Goal: Transaction & Acquisition: Purchase product/service

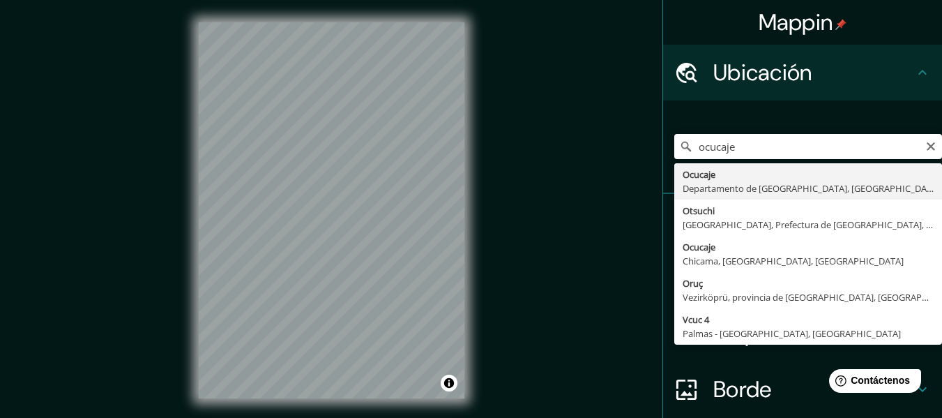
type input "Ocucaje, Departamento de Ica, Perú"
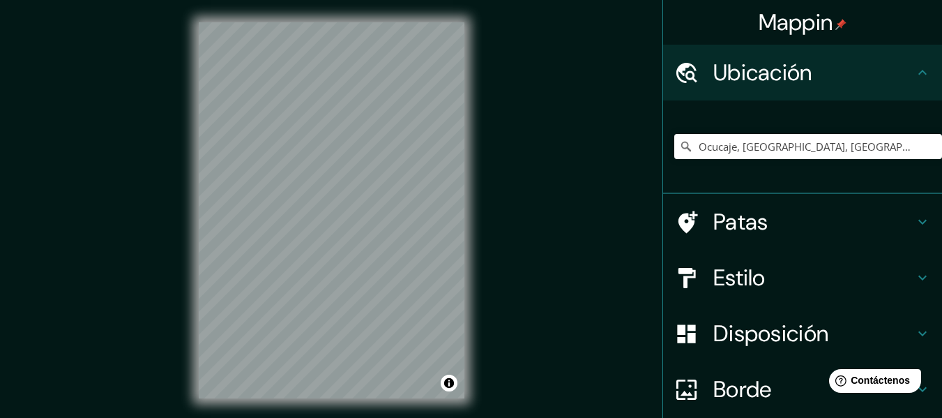
click at [609, 128] on div "Mappin Ubicación Ocucaje, Departamento de Ica, Perú Patas Estilo Disposición Bo…" at bounding box center [471, 221] width 942 height 443
click at [802, 350] on div "Disposición" at bounding box center [802, 334] width 279 height 56
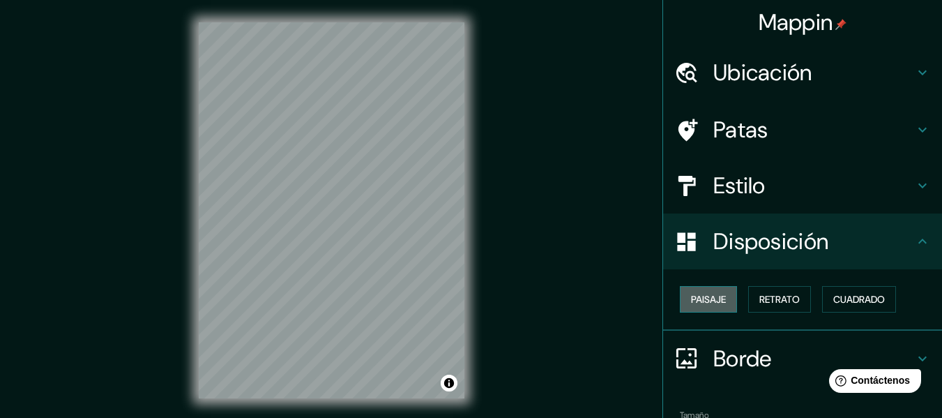
click at [700, 293] on font "Paisaje" at bounding box center [708, 299] width 35 height 13
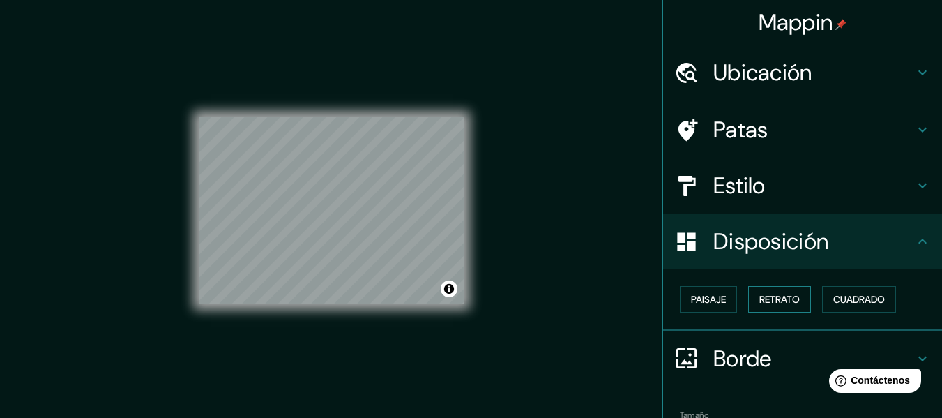
click at [767, 306] on font "Retrato" at bounding box center [780, 299] width 40 height 13
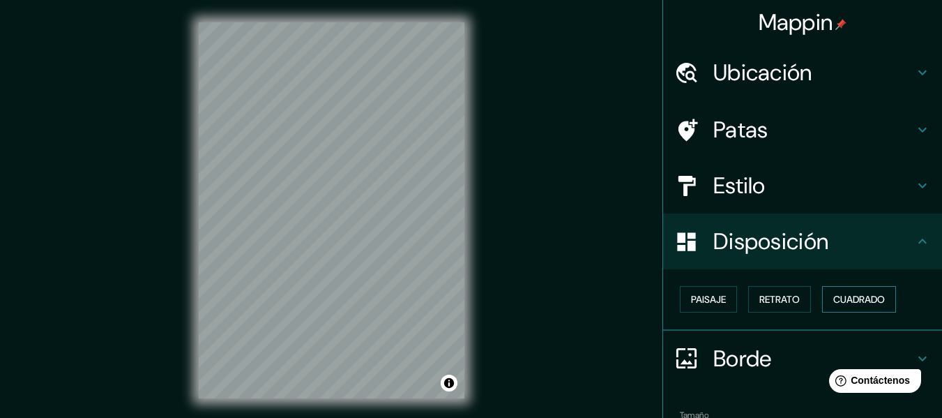
click at [834, 299] on font "Cuadrado" at bounding box center [860, 299] width 52 height 13
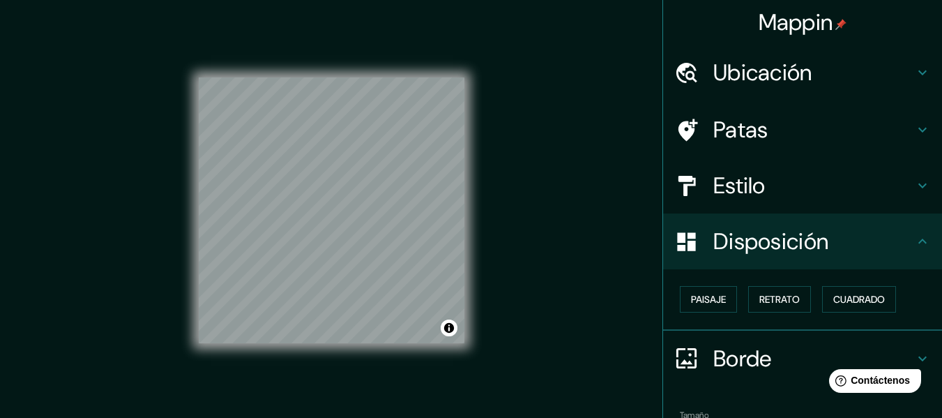
click at [578, 240] on div "Mappin Ubicación Ocucaje, Departamento de Ica, Perú Patas Estilo Disposición Pa…" at bounding box center [471, 221] width 942 height 443
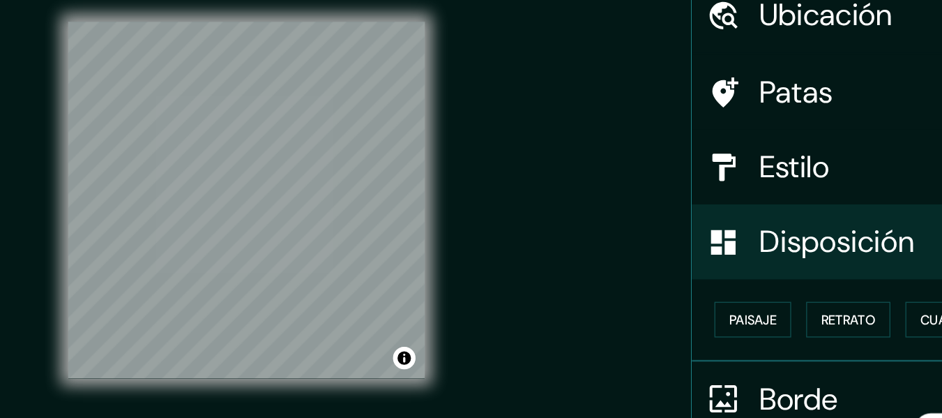
click at [595, 269] on div "Mappin Ubicación Ocucaje, Departamento de Ica, Perú Patas Estilo Disposición Pa…" at bounding box center [471, 221] width 942 height 443
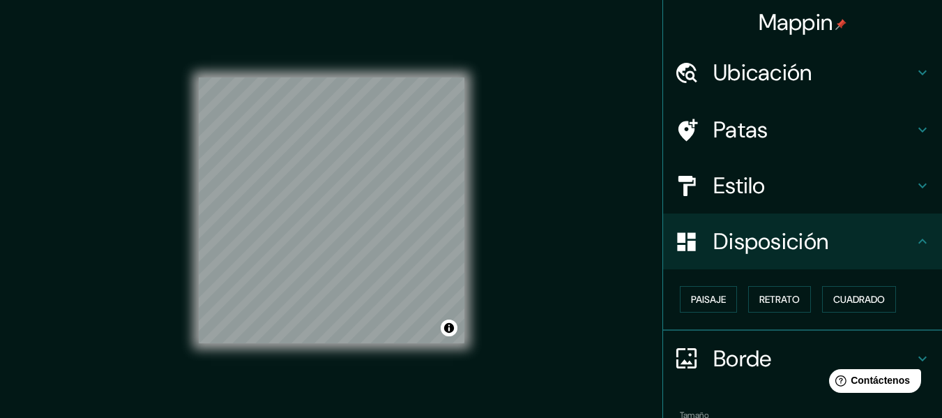
scroll to position [85, 0]
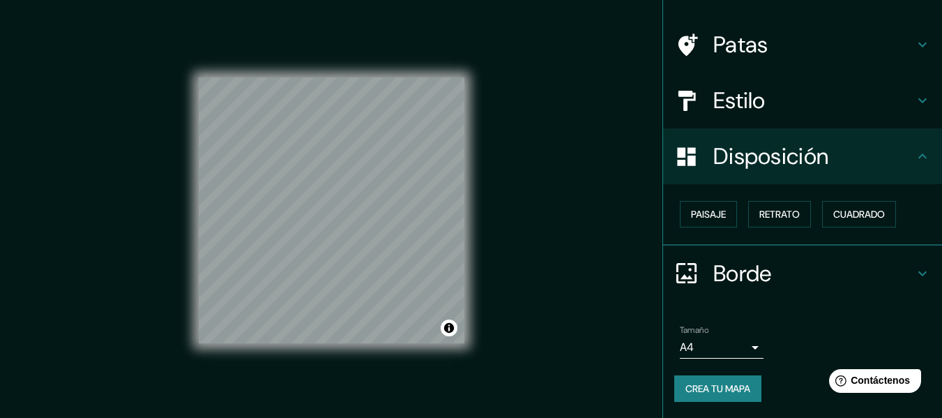
click at [712, 348] on body "Mappin Ubicación Ocucaje, Departamento de Ica, Perú Patas Estilo Disposición Pa…" at bounding box center [471, 209] width 942 height 418
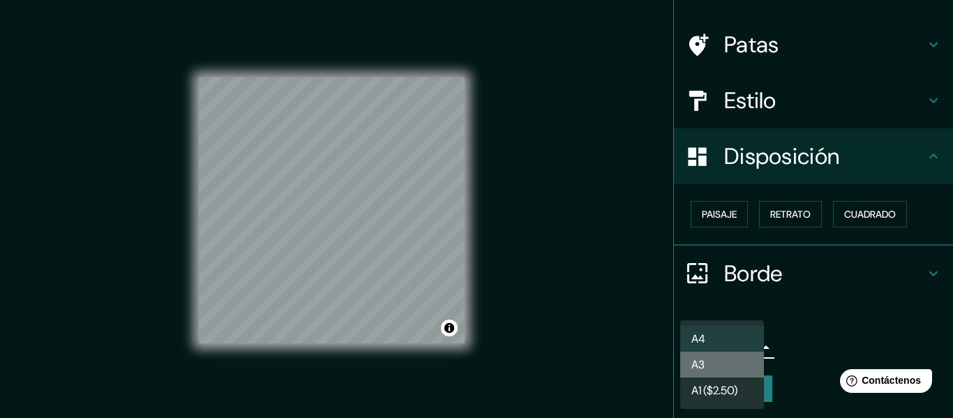
click at [719, 373] on li "A3" at bounding box center [722, 365] width 84 height 26
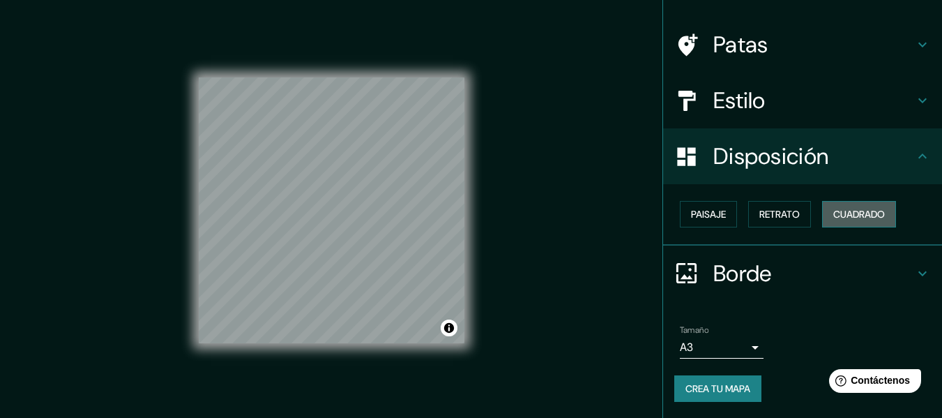
click at [850, 209] on font "Cuadrado" at bounding box center [860, 214] width 52 height 13
click at [785, 213] on font "Retrato" at bounding box center [780, 214] width 40 height 13
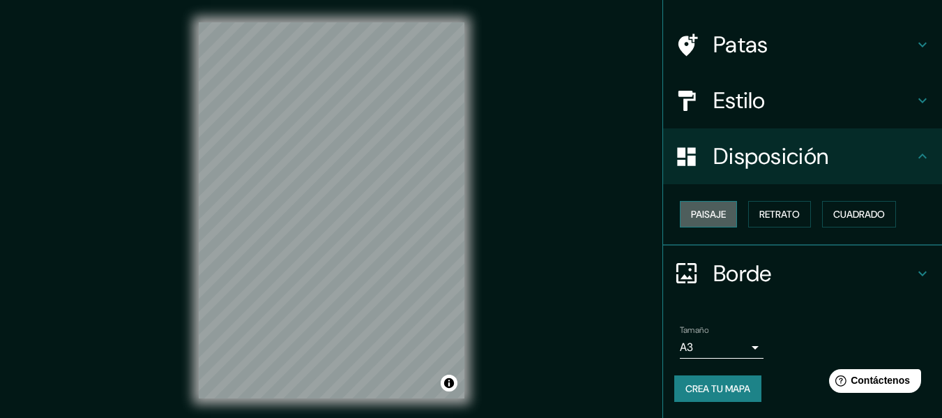
click at [691, 218] on font "Paisaje" at bounding box center [708, 214] width 35 height 13
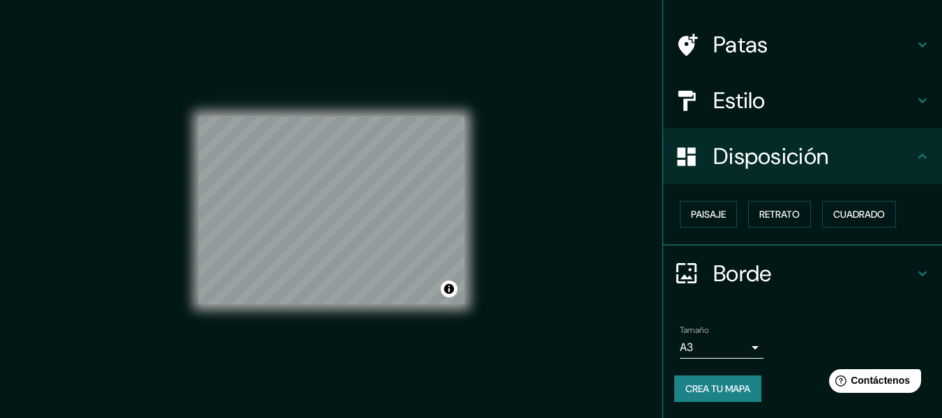
click at [859, 114] on div "Estilo" at bounding box center [802, 101] width 279 height 56
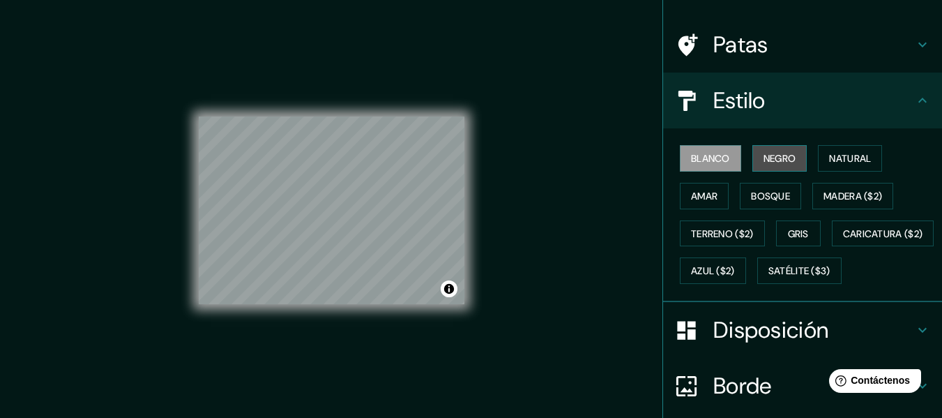
click at [772, 163] on font "Negro" at bounding box center [780, 158] width 33 height 13
click at [793, 47] on h4 "Patas" at bounding box center [814, 45] width 201 height 28
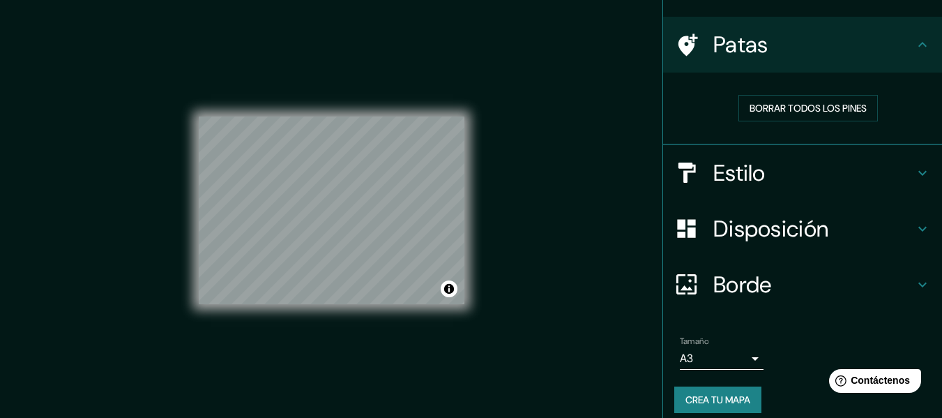
click at [529, 222] on div "Mappin Ubicación Ocucaje, Departamento de Ica, Perú Patas Borrar todos los pine…" at bounding box center [471, 221] width 942 height 443
click at [462, 306] on div "© Mapbox © OpenStreetMap Improve this map" at bounding box center [332, 210] width 266 height 376
click at [356, 381] on div "© Mapbox © OpenStreetMap Improve this map" at bounding box center [332, 210] width 266 height 376
click at [352, 347] on div "© Mapbox © OpenStreetMap Improve this map" at bounding box center [332, 210] width 266 height 376
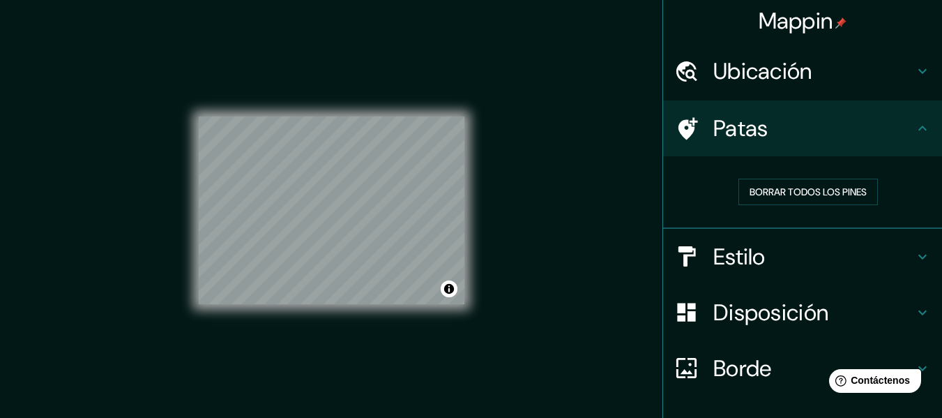
scroll to position [0, 0]
click at [730, 24] on div "Mappin" at bounding box center [802, 22] width 279 height 45
click at [781, 21] on font "Mappin" at bounding box center [796, 22] width 75 height 29
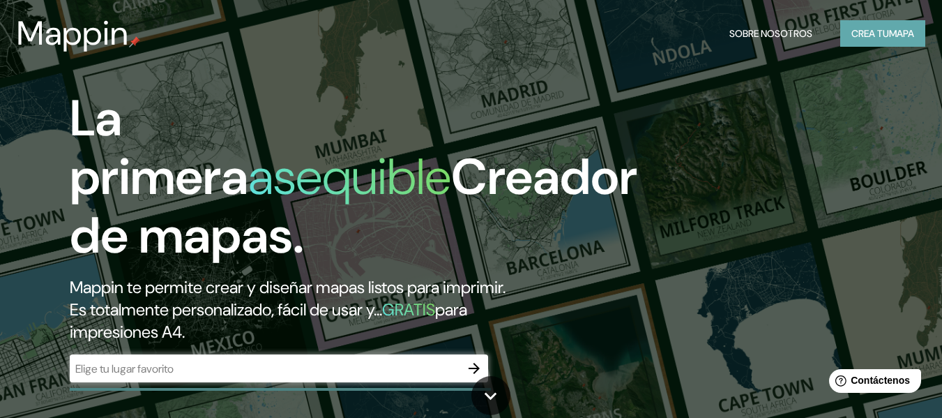
click at [852, 40] on font "Crea tu" at bounding box center [871, 33] width 38 height 18
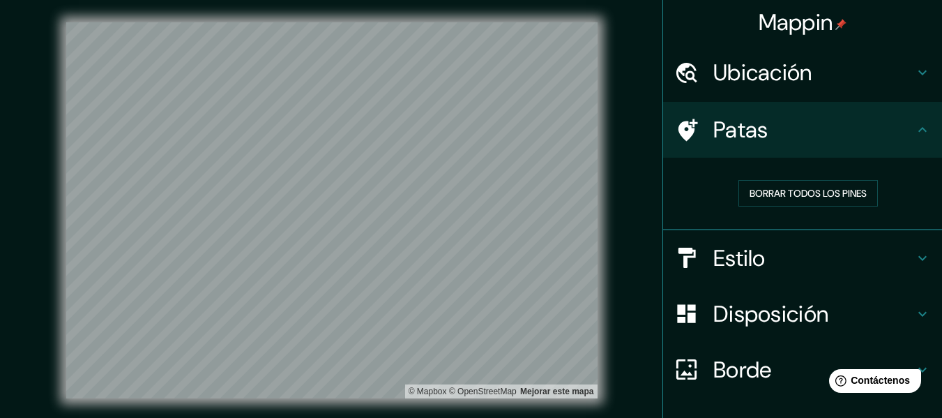
click at [788, 75] on font "Ubicación" at bounding box center [763, 72] width 99 height 29
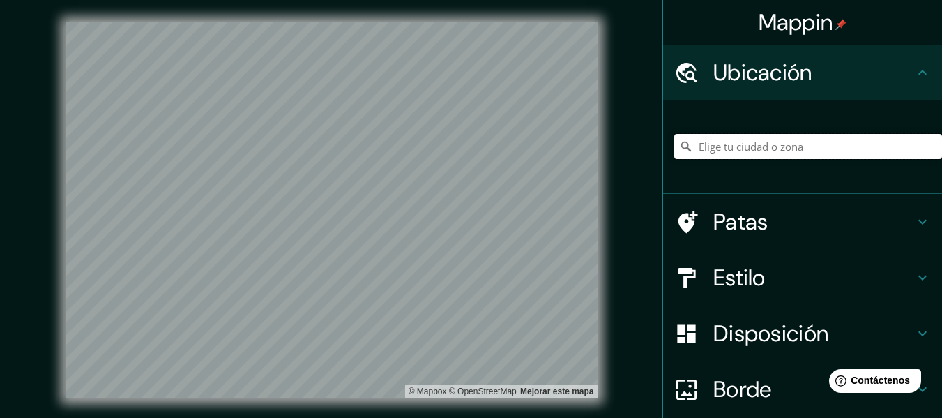
click at [767, 148] on input "Elige tu ciudad o zona" at bounding box center [809, 146] width 268 height 25
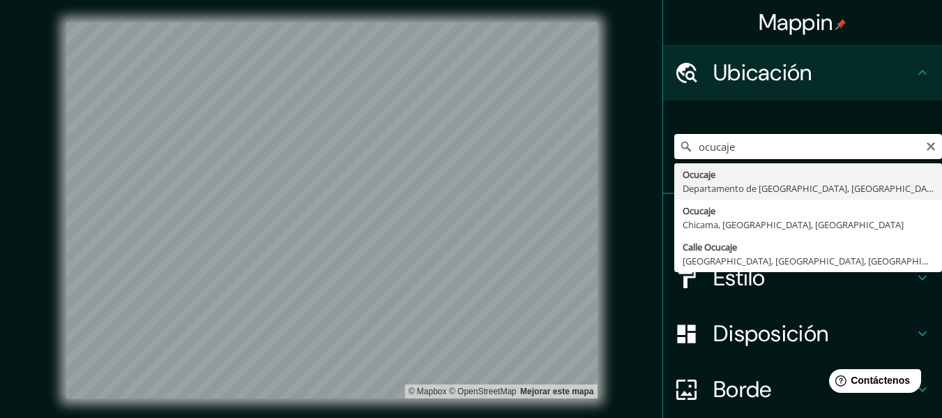
type input "Ocucaje, Departamento de Ica, Perú"
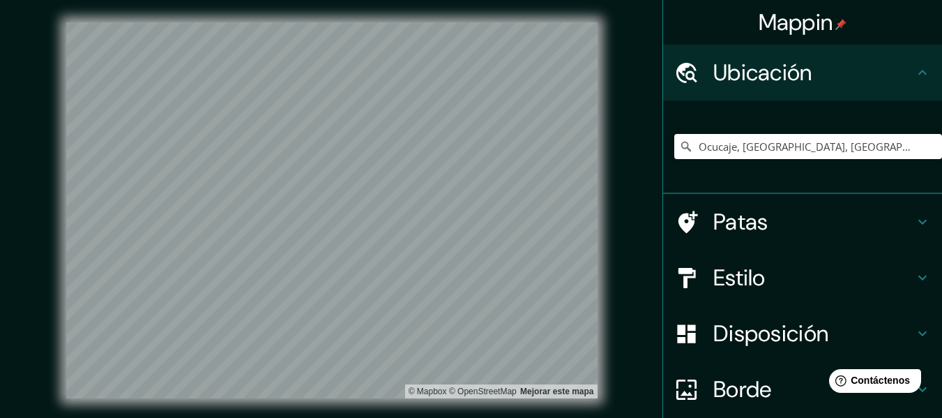
click at [602, 171] on div "© Mapbox © OpenStreetMap Mejorar este mapa" at bounding box center [332, 210] width 576 height 421
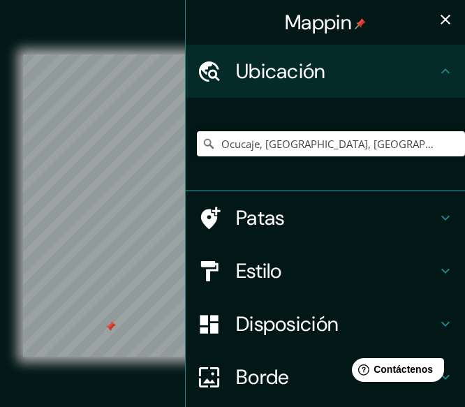
click at [437, 18] on icon "button" at bounding box center [445, 19] width 17 height 17
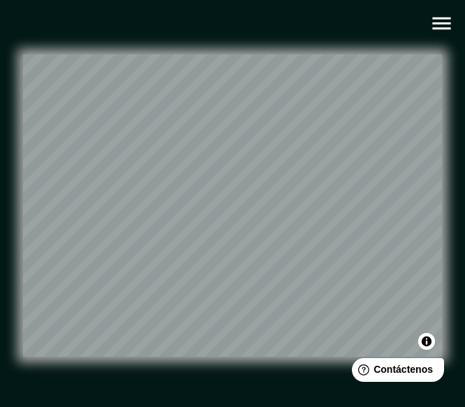
click at [454, 24] on button "button" at bounding box center [441, 24] width 36 height 36
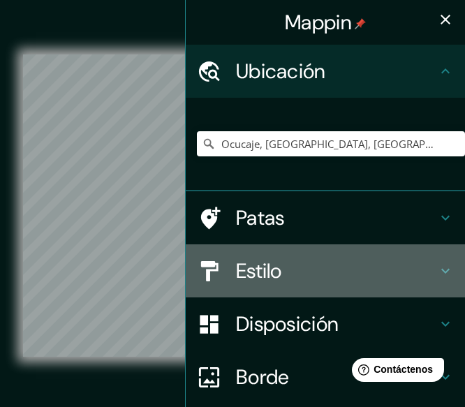
click at [343, 260] on h4 "Estilo" at bounding box center [336, 270] width 201 height 25
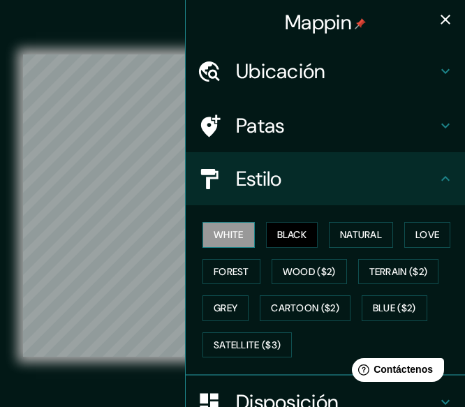
click at [220, 240] on button "White" at bounding box center [228, 235] width 52 height 26
click at [396, 226] on div "White Black Natural Love Forest Wood ($2) Terrain ($2) Grey Cartoon ($2) Blue (…" at bounding box center [331, 289] width 268 height 146
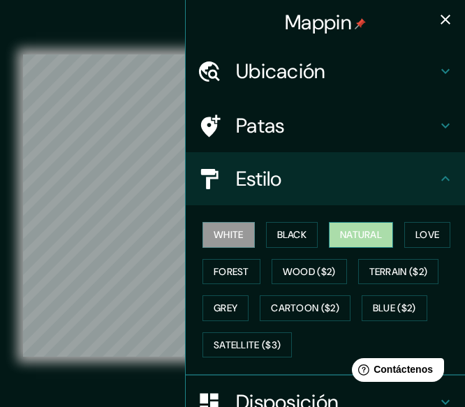
click at [359, 240] on button "Natural" at bounding box center [361, 235] width 64 height 26
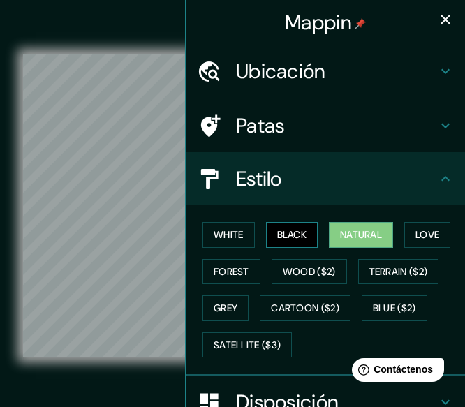
click at [285, 238] on button "Black" at bounding box center [292, 235] width 52 height 26
click at [361, 234] on button "Natural" at bounding box center [361, 235] width 64 height 26
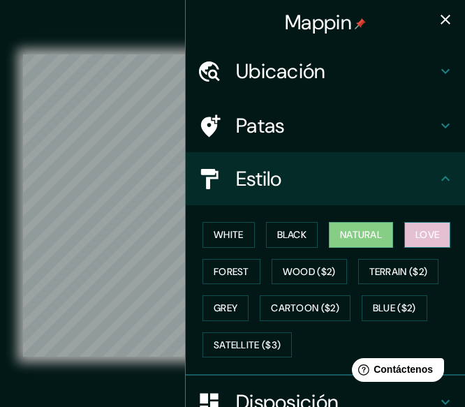
click at [435, 243] on button "Love" at bounding box center [427, 235] width 46 height 26
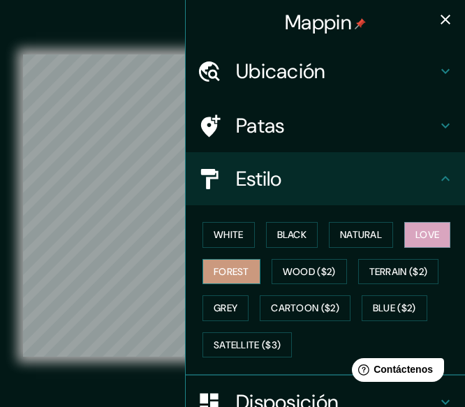
click at [234, 271] on button "Forest" at bounding box center [231, 272] width 58 height 26
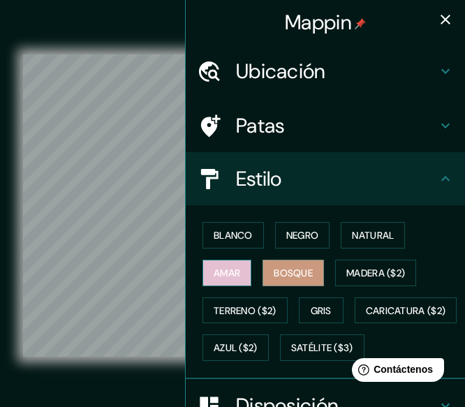
click at [216, 275] on font "Amar" at bounding box center [226, 272] width 27 height 13
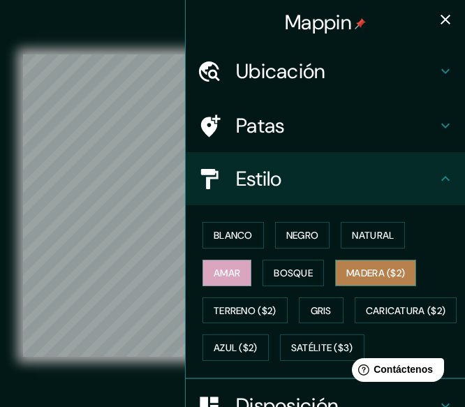
click at [368, 271] on font "Madera ($2)" at bounding box center [375, 272] width 59 height 13
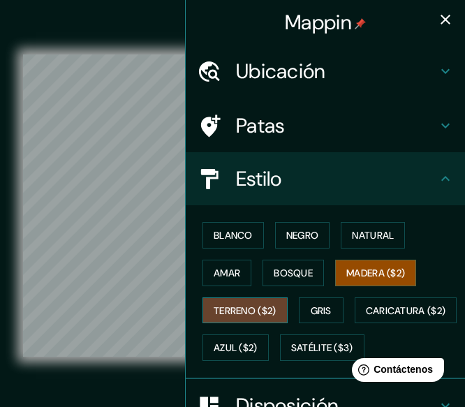
click at [218, 313] on font "Terreno ($2)" at bounding box center [244, 310] width 63 height 13
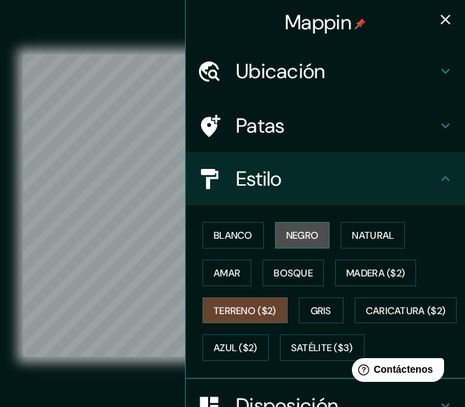
click at [287, 236] on font "Negro" at bounding box center [302, 235] width 33 height 13
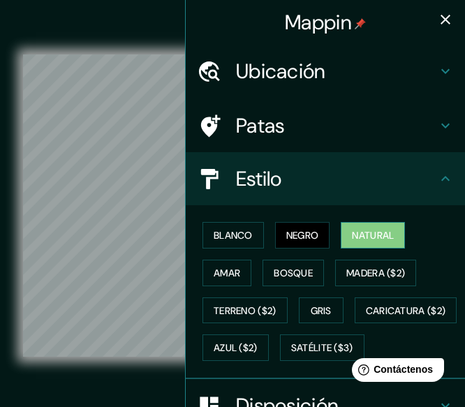
click at [384, 227] on font "Natural" at bounding box center [373, 235] width 42 height 18
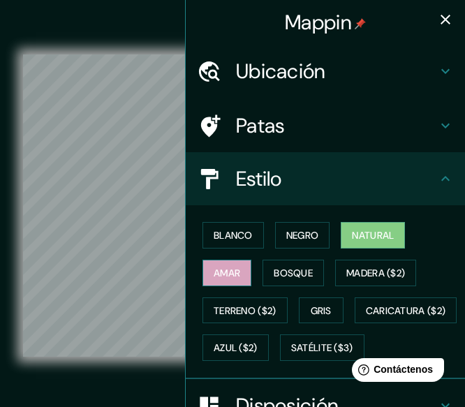
click at [227, 276] on font "Amar" at bounding box center [226, 272] width 27 height 13
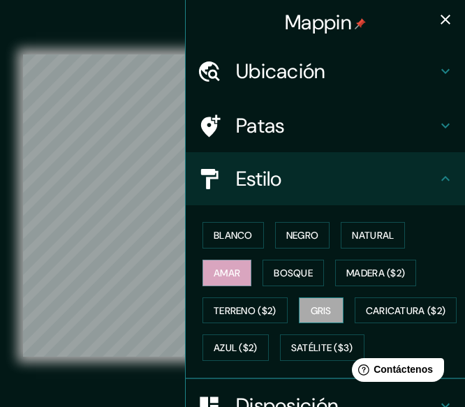
click at [321, 312] on font "Gris" at bounding box center [320, 310] width 21 height 13
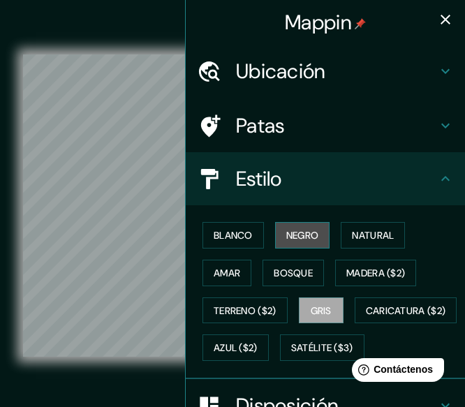
click at [305, 235] on font "Negro" at bounding box center [302, 235] width 33 height 13
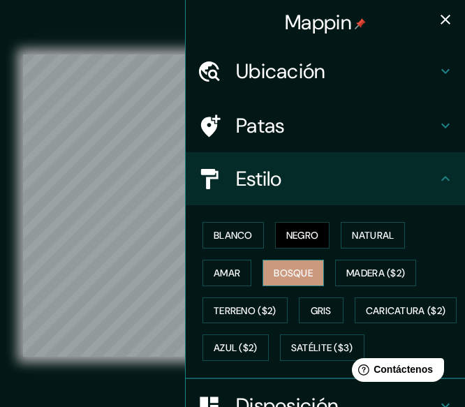
click at [290, 269] on font "Bosque" at bounding box center [292, 272] width 39 height 13
click at [299, 235] on font "Negro" at bounding box center [302, 235] width 33 height 13
click at [437, 18] on icon "button" at bounding box center [445, 19] width 17 height 17
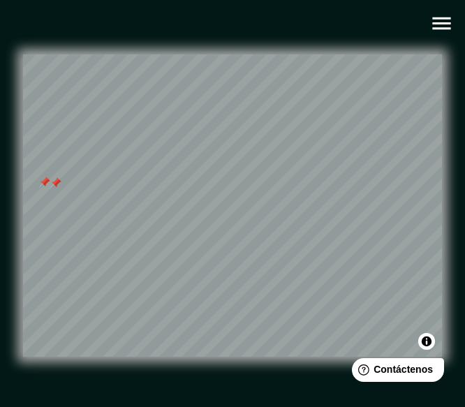
click at [40, 188] on div at bounding box center [44, 181] width 11 height 11
click at [50, 188] on div at bounding box center [55, 182] width 11 height 11
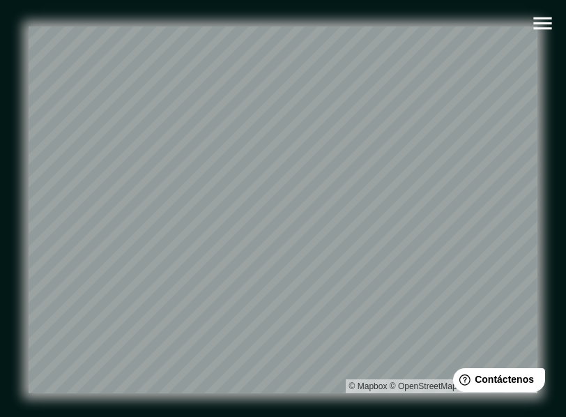
click at [226, 0] on html "Mappin Ubicación Ocucaje, Departamento de Ica, Perú Patas Estilo Blanco Negro N…" at bounding box center [283, 208] width 566 height 417
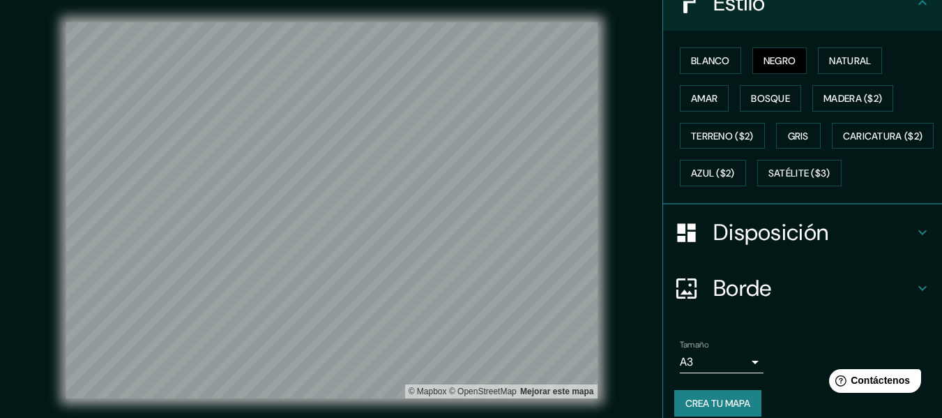
scroll to position [235, 0]
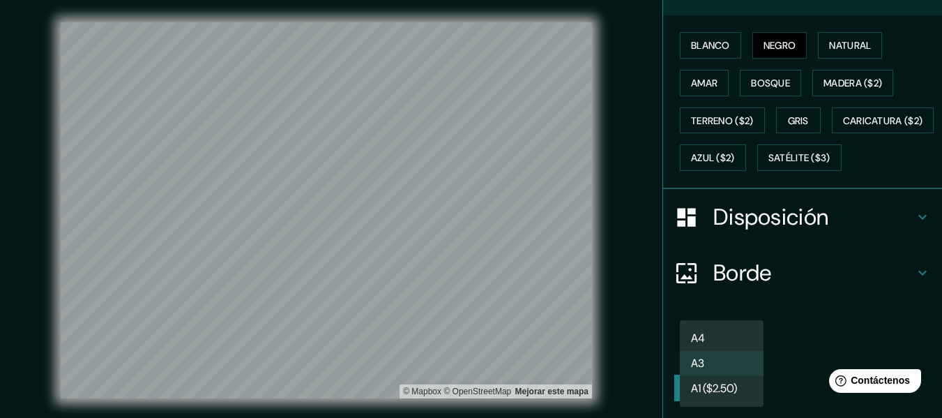
click at [721, 349] on body "Mappin Ubicación Ocucaje, Departamento de Ica, Perú Patas Estilo Blanco Negro N…" at bounding box center [471, 209] width 942 height 418
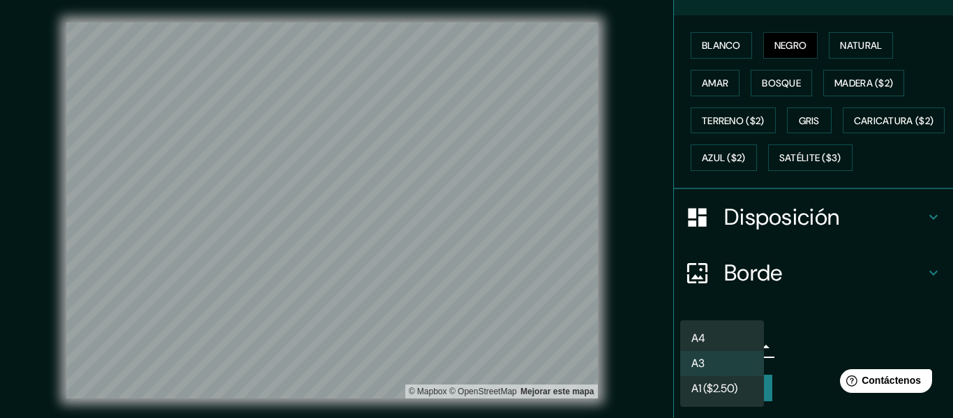
click at [716, 360] on li "A3" at bounding box center [722, 363] width 84 height 25
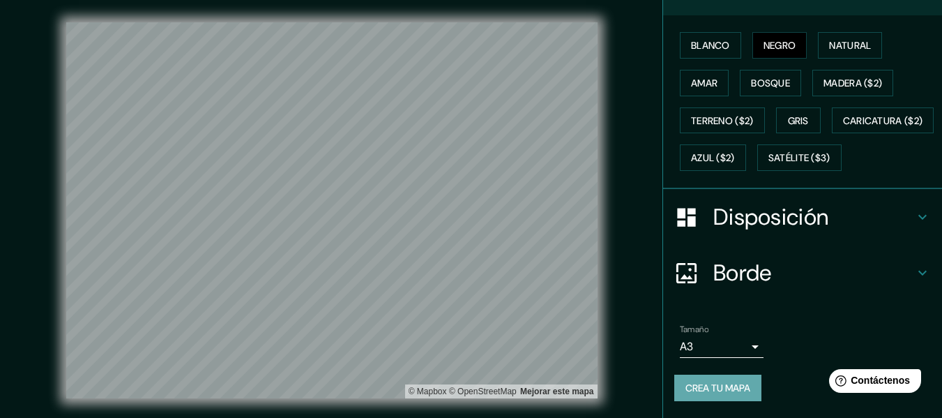
click at [724, 385] on font "Crea tu mapa" at bounding box center [718, 388] width 65 height 13
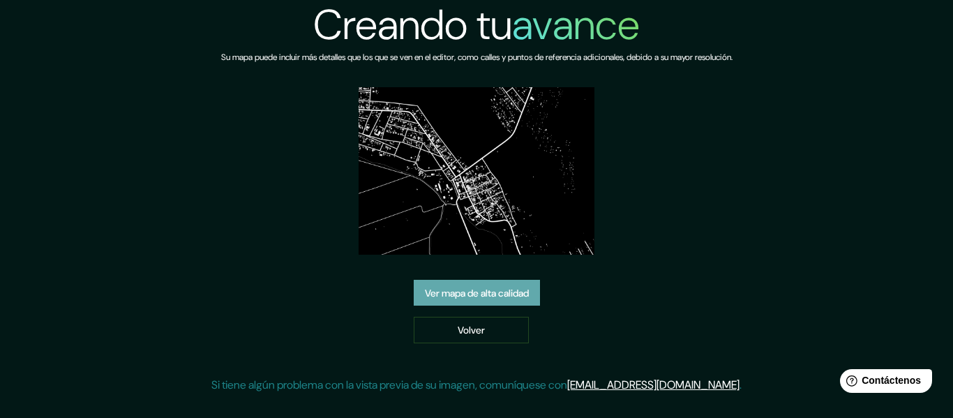
click at [373, 287] on font "Ver mapa de alta calidad" at bounding box center [477, 293] width 104 height 13
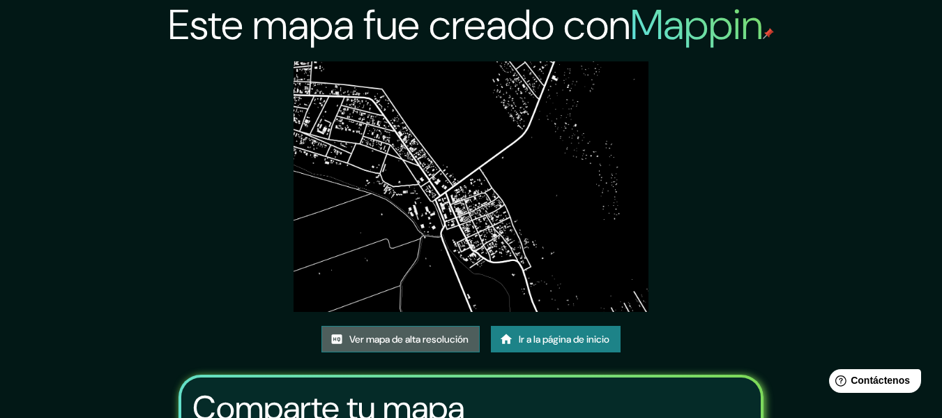
click at [373, 333] on font "Ver mapa de alta resolución" at bounding box center [408, 339] width 119 height 13
click at [373, 338] on font "Ver mapa de alta resolución" at bounding box center [408, 339] width 119 height 13
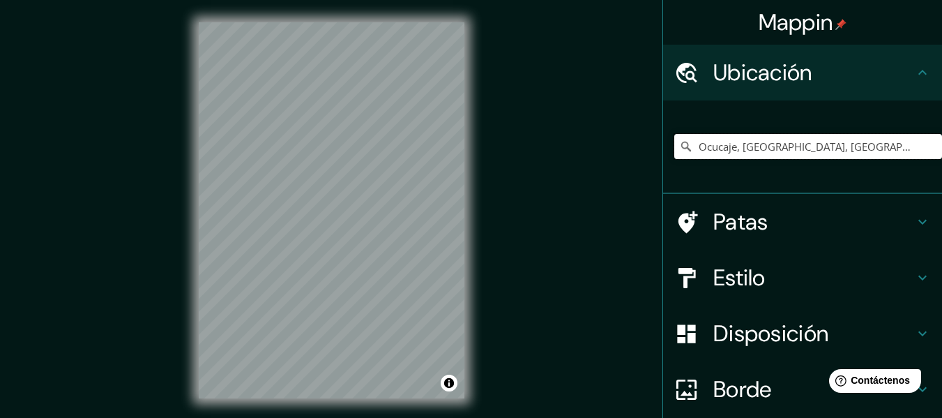
click at [751, 142] on input "Ocucaje, Departamento de Ica, Perú" at bounding box center [809, 146] width 268 height 25
drag, startPoint x: 878, startPoint y: 143, endPoint x: 728, endPoint y: 150, distance: 150.1
click at [728, 150] on input "Ocucaje, Departamento de Ica, Perú" at bounding box center [809, 146] width 268 height 25
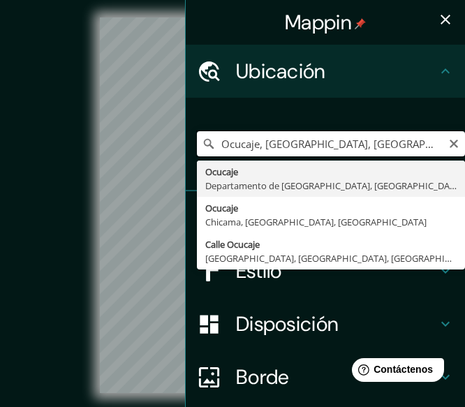
click at [292, 147] on input "Ocucaje, Departamento de Ica, Perú" at bounding box center [331, 143] width 268 height 25
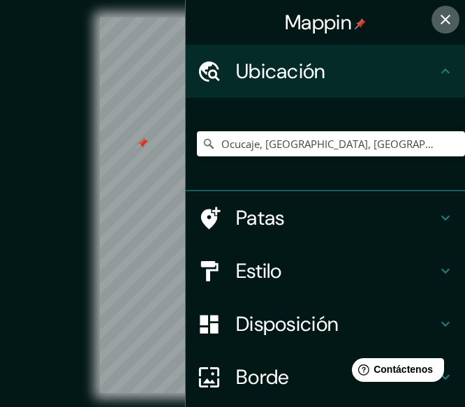
click at [440, 16] on icon "button" at bounding box center [445, 20] width 10 height 10
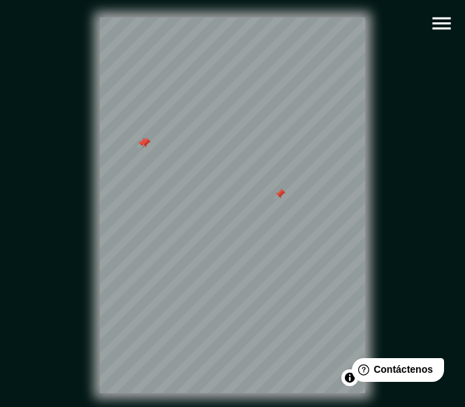
click at [277, 200] on div at bounding box center [279, 193] width 11 height 11
click at [146, 150] on div at bounding box center [149, 145] width 11 height 11
click at [145, 146] on div at bounding box center [145, 142] width 11 height 11
click at [144, 146] on div at bounding box center [142, 142] width 11 height 11
click at [453, 24] on icon "button" at bounding box center [441, 23] width 24 height 24
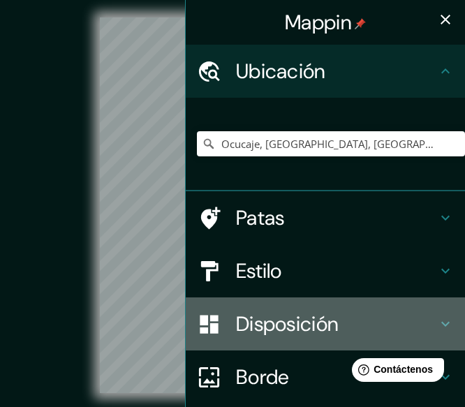
click at [306, 306] on div "Disposición" at bounding box center [325, 323] width 279 height 53
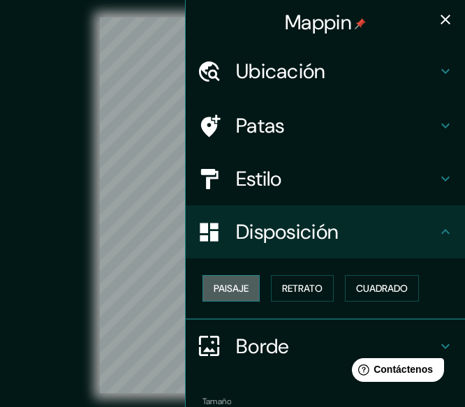
click at [238, 284] on font "Paisaje" at bounding box center [230, 288] width 35 height 13
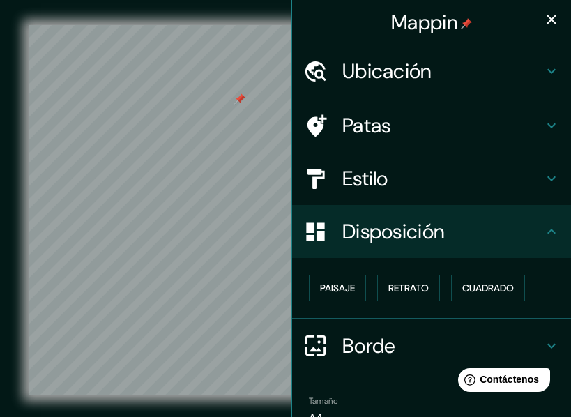
click at [367, 179] on font "Estilo" at bounding box center [366, 178] width 46 height 27
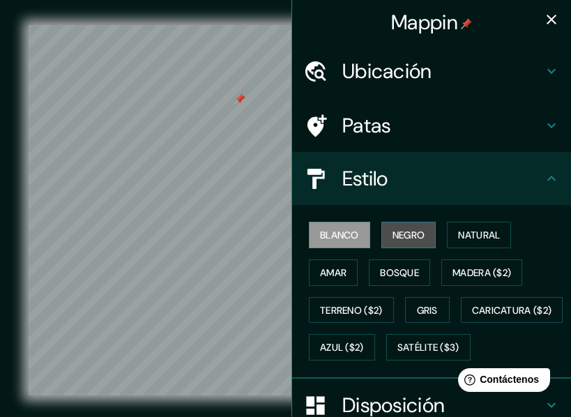
click at [393, 241] on font "Negro" at bounding box center [409, 235] width 33 height 13
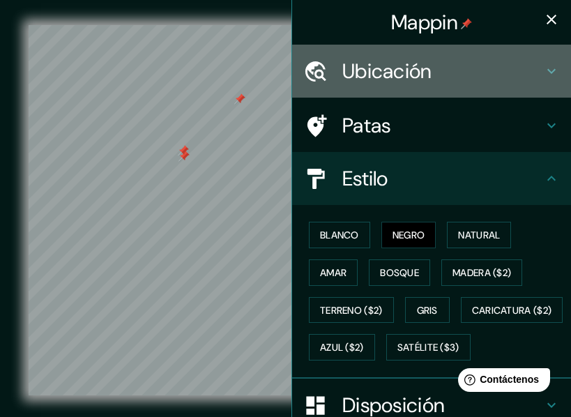
click at [384, 70] on font "Ubicación" at bounding box center [388, 71] width 90 height 27
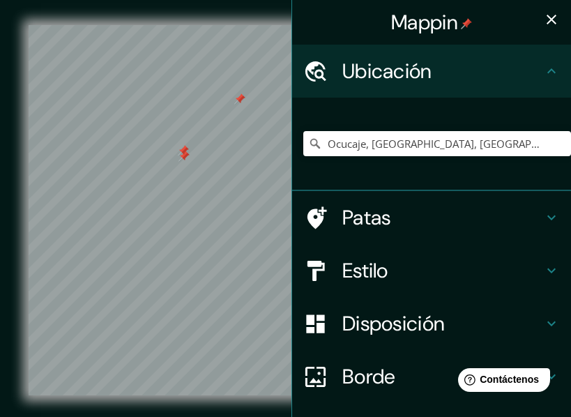
click at [391, 226] on h4 "Patas" at bounding box center [443, 217] width 201 height 25
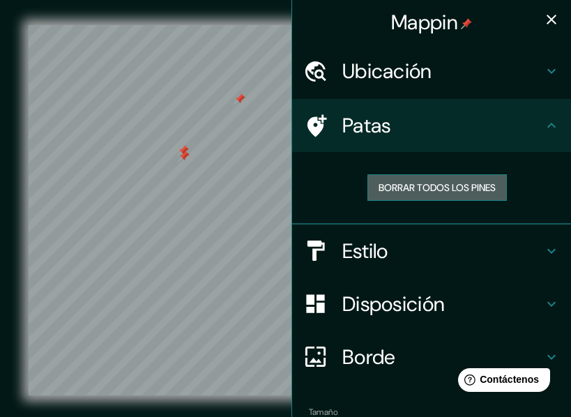
click at [417, 197] on button "Borrar todos los pines" at bounding box center [438, 187] width 140 height 27
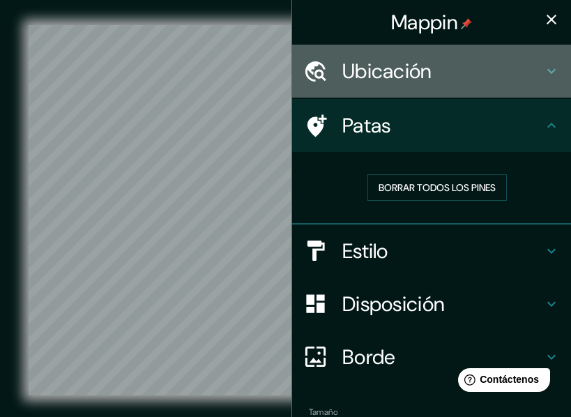
click at [383, 80] on font "Ubicación" at bounding box center [388, 71] width 90 height 27
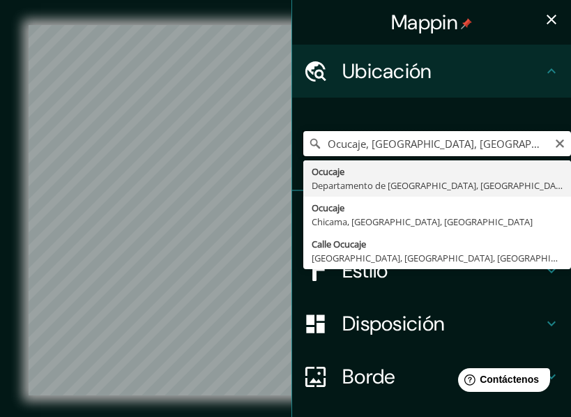
drag, startPoint x: 502, startPoint y: 142, endPoint x: 359, endPoint y: 146, distance: 142.4
click at [359, 146] on input "Ocucaje, Departamento de Ica, Perú" at bounding box center [437, 143] width 268 height 25
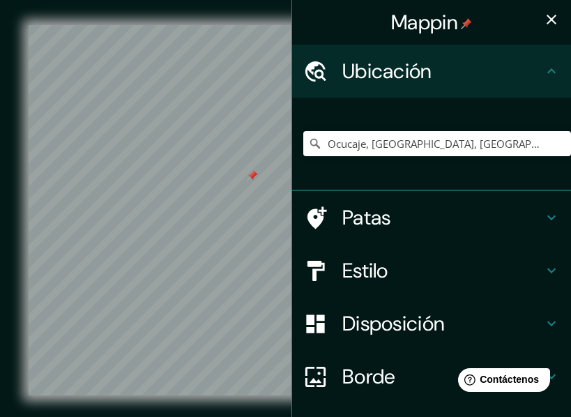
click at [394, 215] on h4 "Patas" at bounding box center [443, 217] width 201 height 25
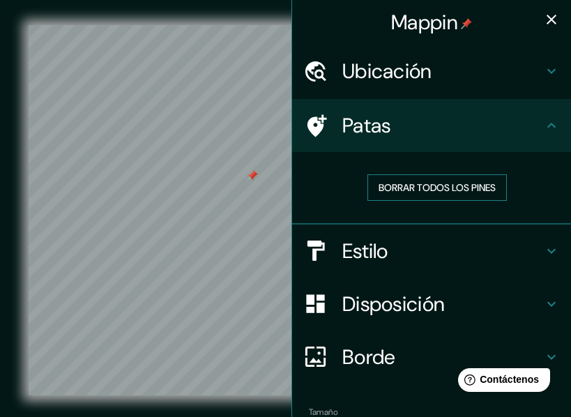
click at [423, 191] on font "Borrar todos los pines" at bounding box center [437, 187] width 117 height 13
click at [543, 23] on icon "button" at bounding box center [551, 19] width 17 height 17
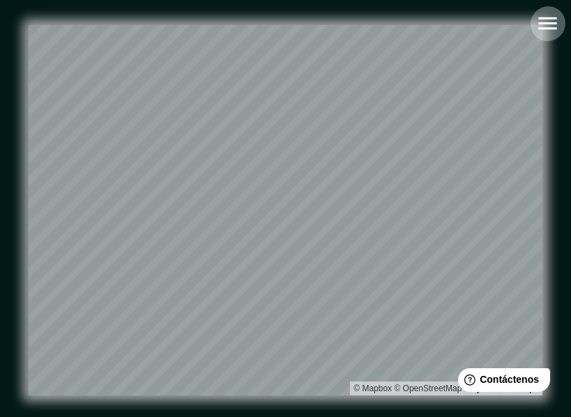
click at [552, 31] on icon "button" at bounding box center [548, 23] width 24 height 24
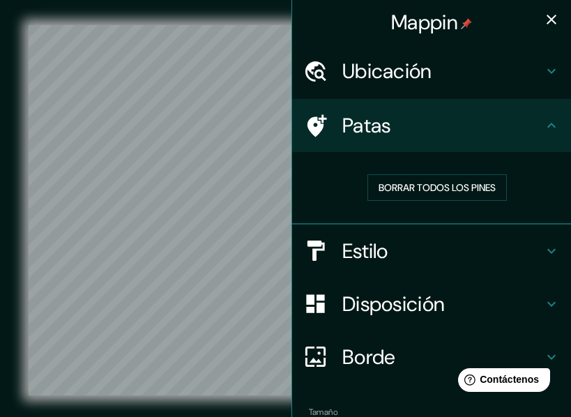
click at [456, 66] on h4 "Ubicación" at bounding box center [443, 71] width 201 height 25
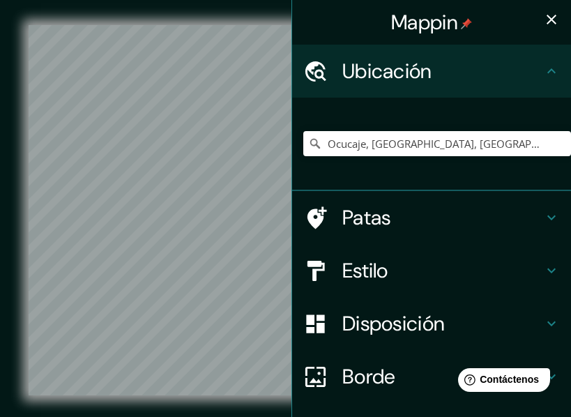
click at [406, 160] on div "Ocucaje, Departamento de Ica, Perú" at bounding box center [437, 144] width 268 height 70
click at [428, 154] on input "Ocucaje, Departamento de Ica, Perú" at bounding box center [437, 143] width 268 height 25
drag, startPoint x: 492, startPoint y: 151, endPoint x: 361, endPoint y: 149, distance: 130.5
click at [361, 149] on input "Ocucaje, Departamento de Ica, Perú" at bounding box center [437, 143] width 268 height 25
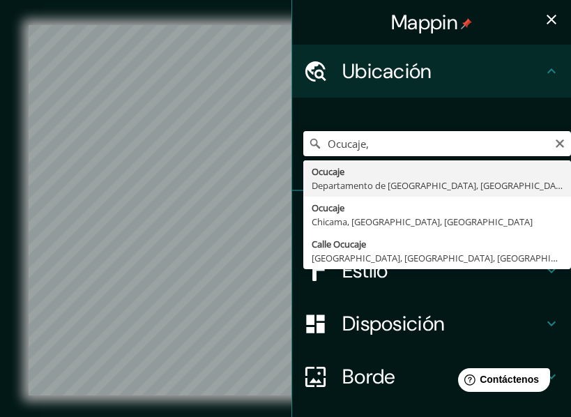
type input "Ocucaje, Departamento de Ica, Perú"
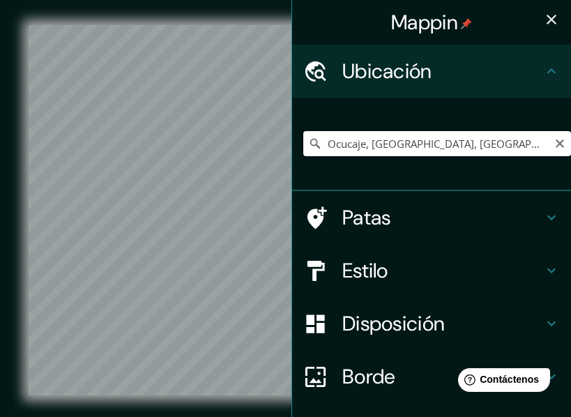
click at [513, 134] on input "Ocucaje, Departamento de Ica, Perú" at bounding box center [437, 143] width 268 height 25
